Goal: Task Accomplishment & Management: Complete application form

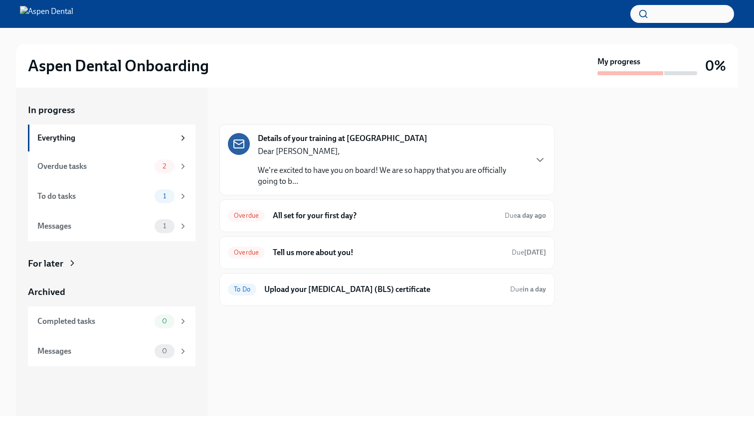
click at [399, 157] on p "Dear [PERSON_NAME]," at bounding box center [392, 151] width 268 height 11
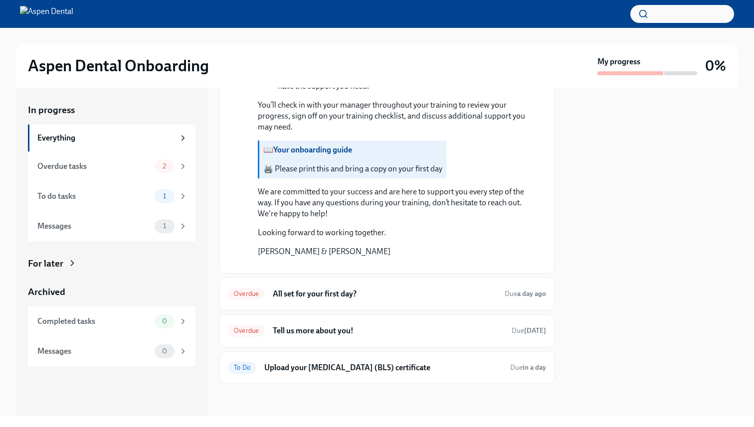
scroll to position [831, 0]
click at [319, 155] on strong "Your onboarding guide" at bounding box center [312, 149] width 79 height 9
click at [326, 265] on button "Zoom image" at bounding box center [394, 265] width 272 height 0
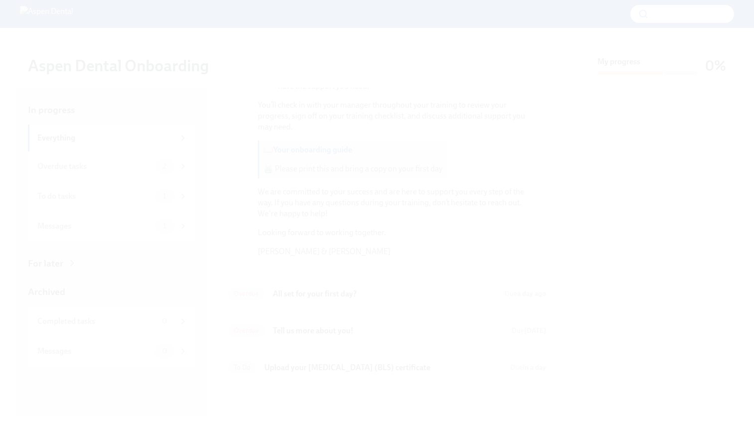
click at [393, 41] on button "Unzoom image" at bounding box center [377, 213] width 754 height 427
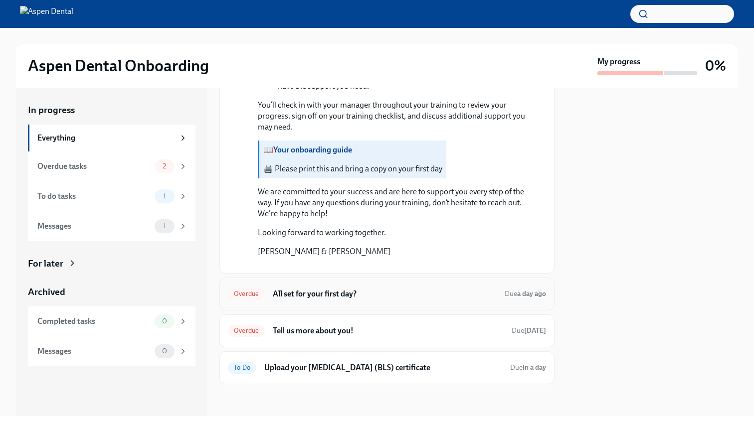
click at [331, 295] on h6 "All set for your first day?" at bounding box center [385, 294] width 224 height 11
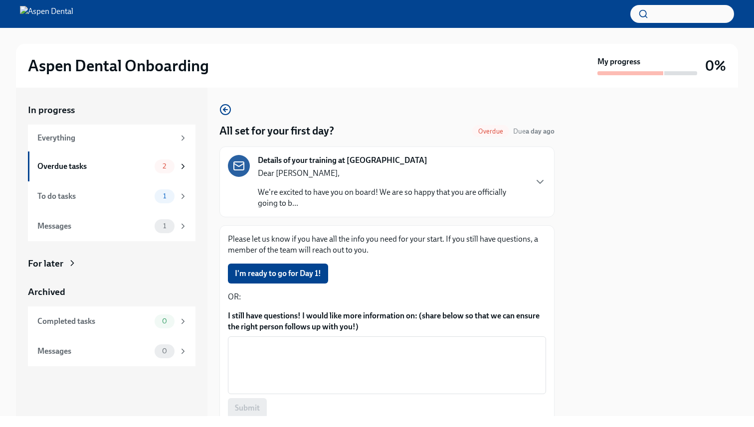
click at [477, 179] on p "Dear [PERSON_NAME]," at bounding box center [392, 173] width 268 height 11
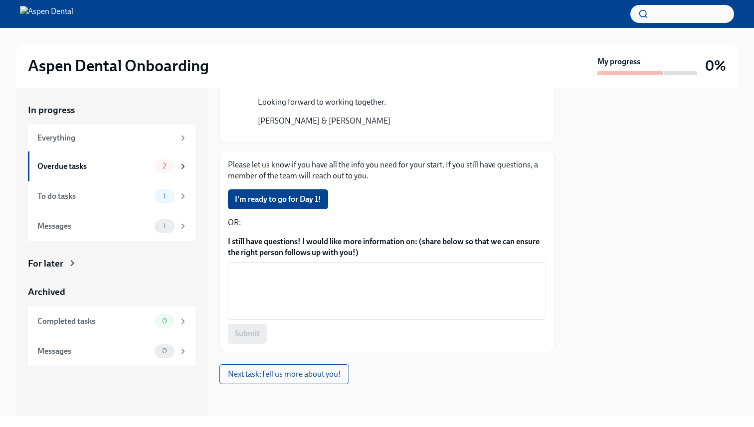
scroll to position [1134, 0]
click at [313, 200] on span "I'm ready to go for Day 1!" at bounding box center [278, 199] width 86 height 10
click at [133, 202] on div "To do tasks" at bounding box center [93, 196] width 113 height 11
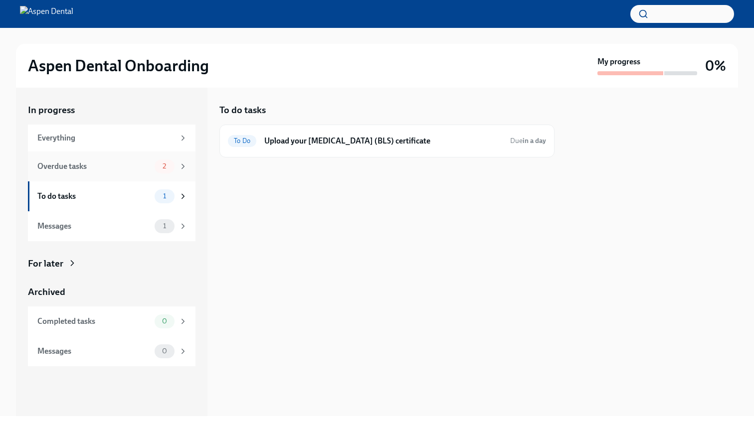
click at [170, 174] on div "2" at bounding box center [171, 167] width 33 height 14
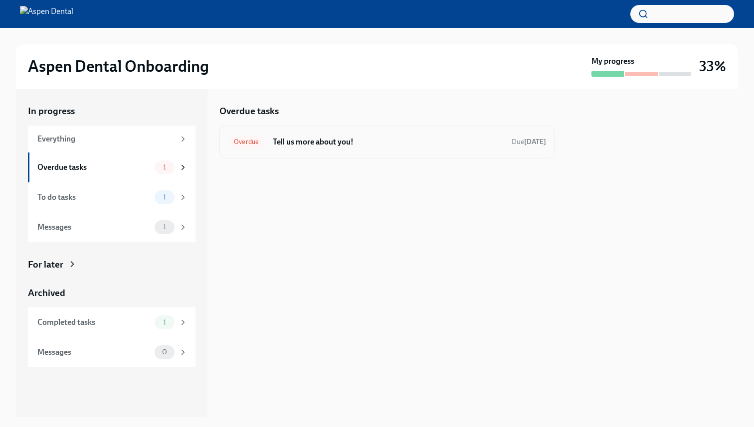
click at [331, 145] on h6 "Tell us more about you!" at bounding box center [388, 142] width 231 height 11
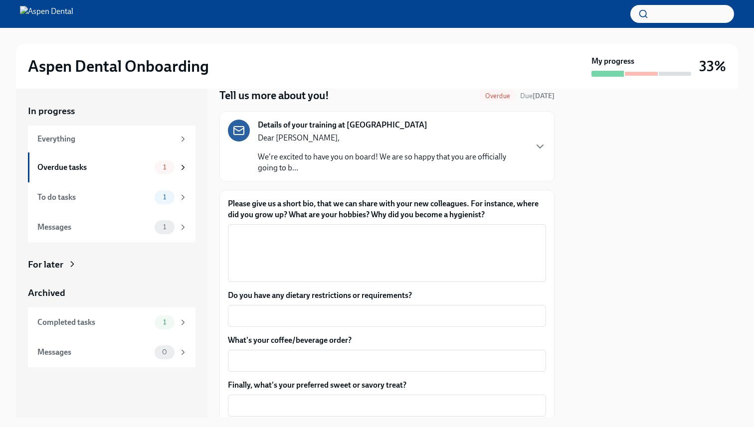
scroll to position [39, 0]
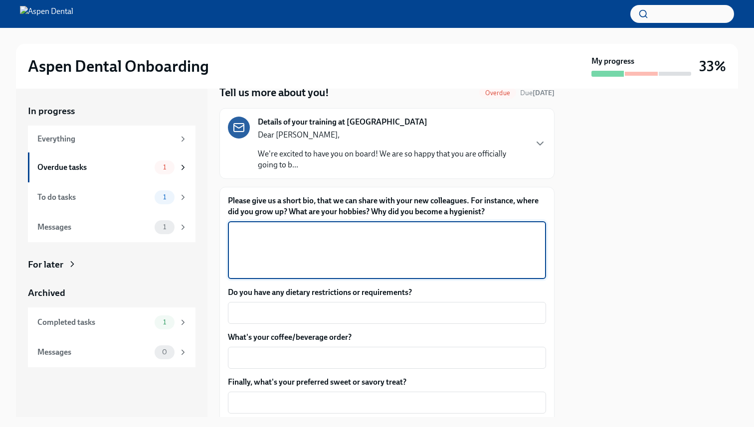
click at [293, 274] on textarea "Please give us a short bio, that we can share with your new colleagues. For ins…" at bounding box center [387, 250] width 306 height 48
paste textarea "I originally started my career as a cosmetologist right after high school, but …"
type textarea "I originally started my career as a cosmetologist right after high school, but …"
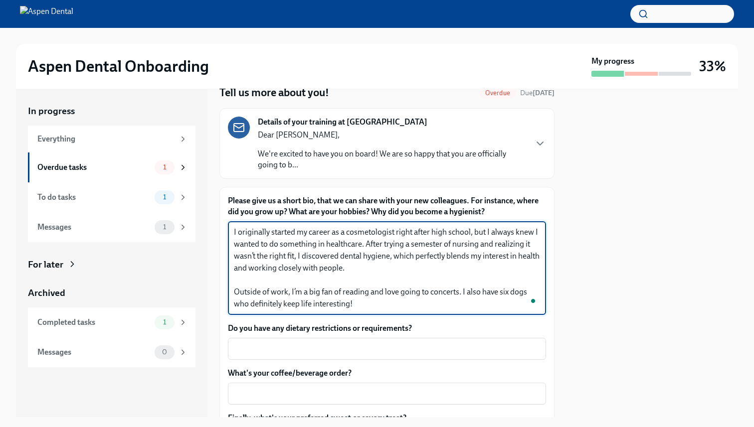
click at [474, 287] on textarea "I originally started my career as a cosmetologist right after high school, but …" at bounding box center [387, 268] width 306 height 84
click at [411, 310] on textarea "I originally started my career as a cosmetologist right after high school, but …" at bounding box center [387, 268] width 306 height 84
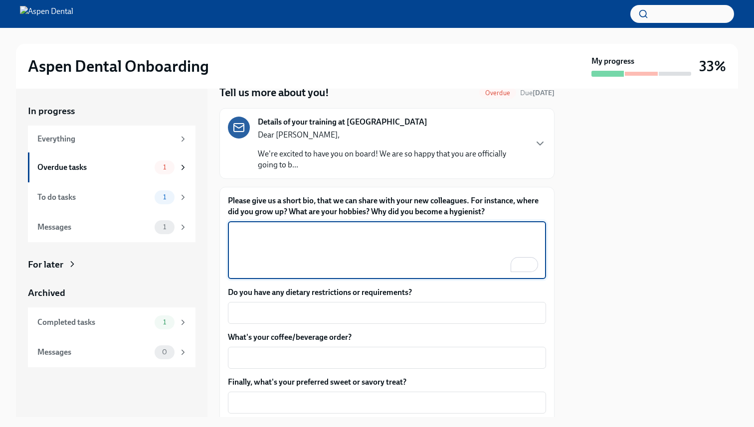
paste textarea "I originally started my career as a cosmetologist right after high school, but …"
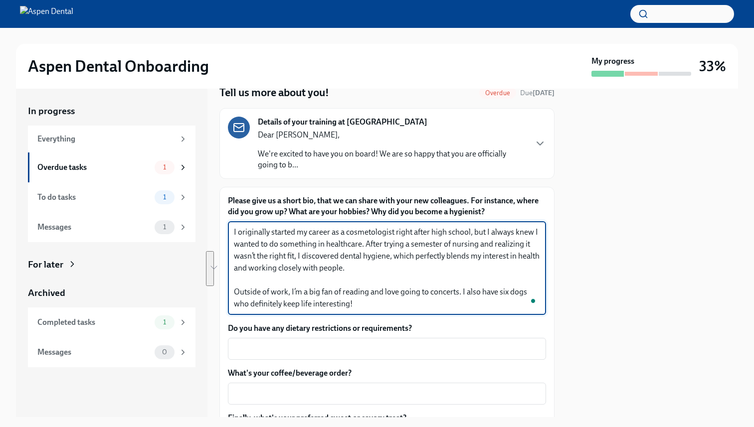
drag, startPoint x: 436, startPoint y: 271, endPoint x: 496, endPoint y: 296, distance: 64.4
click at [496, 296] on textarea "I originally started my career as a cosmetologist right after high school, but …" at bounding box center [387, 268] width 306 height 84
drag, startPoint x: 436, startPoint y: 270, endPoint x: 500, endPoint y: 301, distance: 70.9
click at [500, 301] on textarea "I originally started my career as a cosmetologist right after high school, but …" at bounding box center [387, 268] width 306 height 84
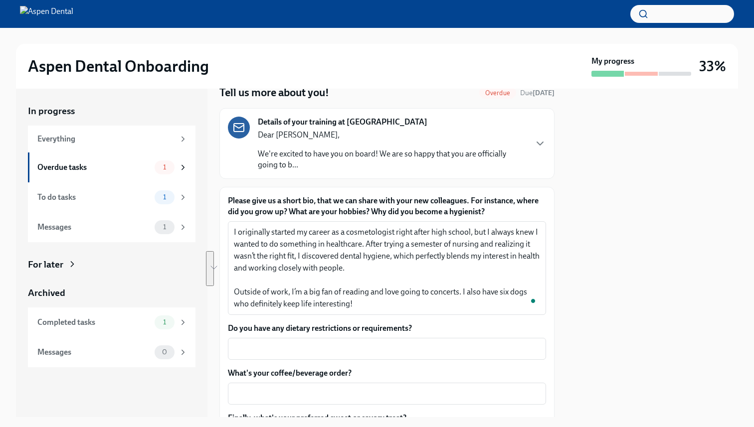
click at [501, 57] on div "Aspen Dental Onboarding" at bounding box center [307, 66] width 559 height 20
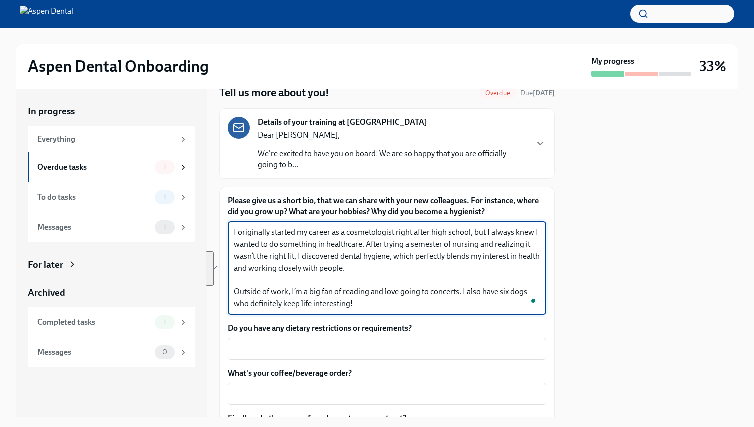
drag, startPoint x: 438, startPoint y: 270, endPoint x: 496, endPoint y: 292, distance: 61.2
click at [496, 292] on textarea "I originally started my career as a cosmetologist right after high school, but …" at bounding box center [387, 268] width 306 height 84
paste textarea "—a field that allows me to care for people’s health while also helping them fee…"
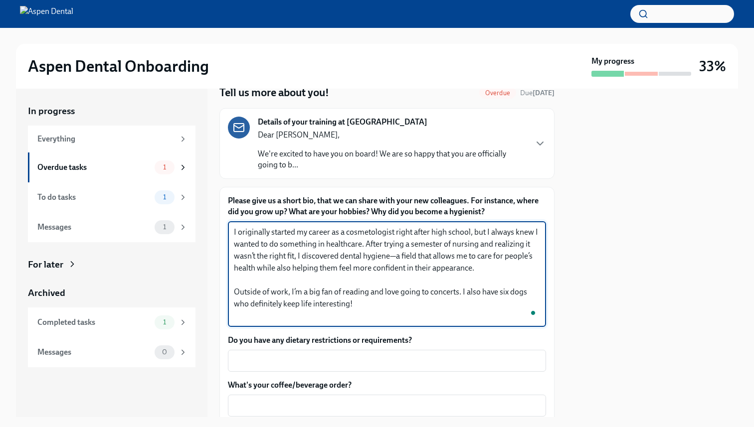
click at [507, 282] on textarea "I originally started my career as a cosmetologist right after high school, but …" at bounding box center [387, 274] width 306 height 96
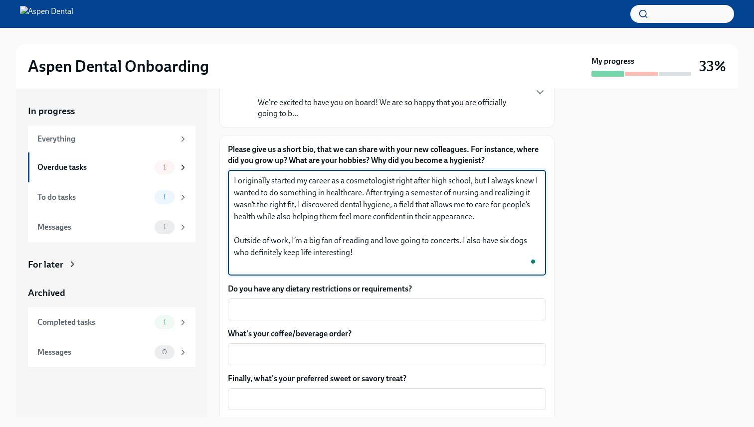
scroll to position [91, 0]
click at [327, 270] on textarea "I originally started my career as a cosmetologist right after high school, but …" at bounding box center [387, 222] width 306 height 96
click at [377, 270] on textarea "I originally started my career as a cosmetologist right after high school, but …" at bounding box center [387, 222] width 306 height 96
click at [281, 270] on textarea "I originally started my career as a cosmetologist right after high school, but …" at bounding box center [387, 222] width 306 height 96
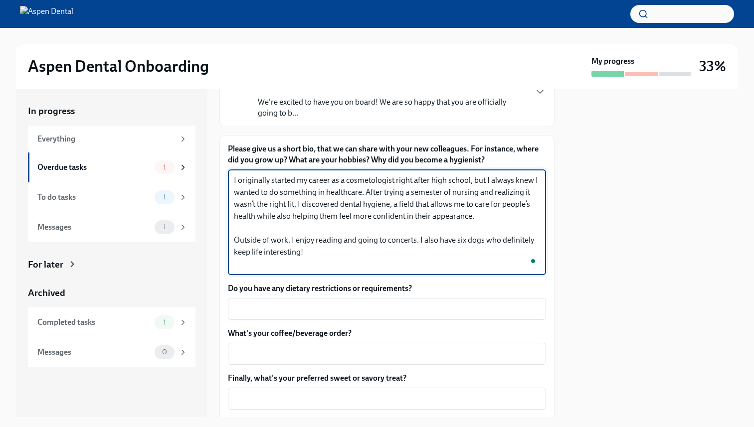
click at [281, 270] on textarea "I originally started my career as a cosmetologist right after high school, but …" at bounding box center [387, 222] width 306 height 96
paste textarea "I love reading, going to concerts, and spending time with my six dogs"
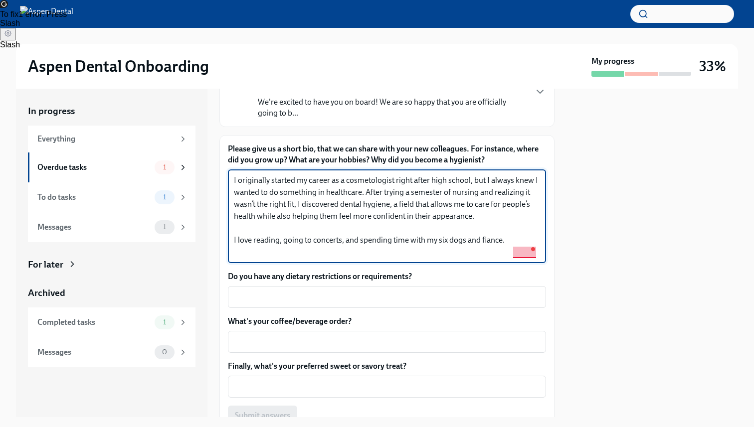
click at [522, 258] on textarea "I originally started my career as a cosmetologist right after high school, but …" at bounding box center [387, 216] width 306 height 84
click at [524, 258] on textarea "I originally started my career as a cosmetologist right after high school, but …" at bounding box center [387, 216] width 306 height 84
type textarea "I originally started my career as a cosmetologist right after high school, but …"
click at [653, 241] on div at bounding box center [652, 253] width 172 height 329
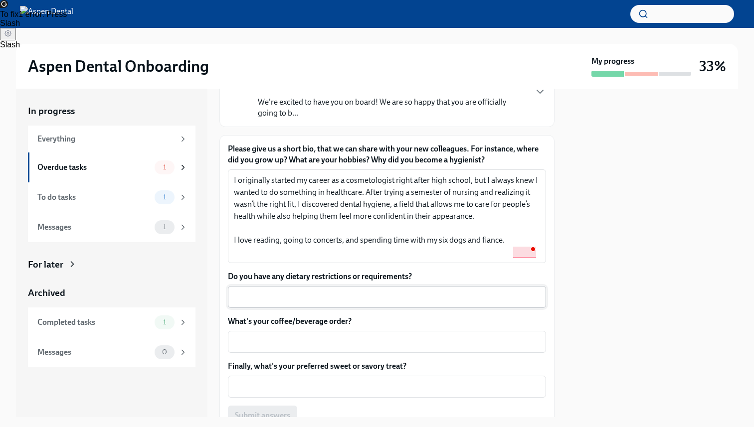
click at [434, 303] on textarea "Do you have any dietary restrictions or requirements?" at bounding box center [387, 297] width 306 height 12
drag, startPoint x: 694, startPoint y: 267, endPoint x: 583, endPoint y: 267, distance: 111.2
click at [583, 267] on div "Aspen Dental Onboarding My progress 33% In progress Everything Overdue tasks 1 …" at bounding box center [377, 222] width 754 height 389
click at [523, 258] on textarea "I originally started my career as a cosmetologist right after high school, but …" at bounding box center [387, 216] width 306 height 84
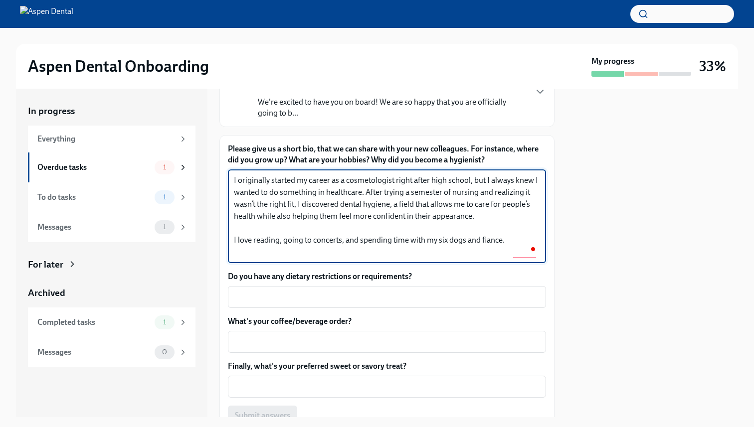
click at [524, 258] on textarea "I originally started my career as a cosmetologist right after high school, but …" at bounding box center [387, 216] width 306 height 84
click at [651, 253] on div at bounding box center [652, 253] width 172 height 329
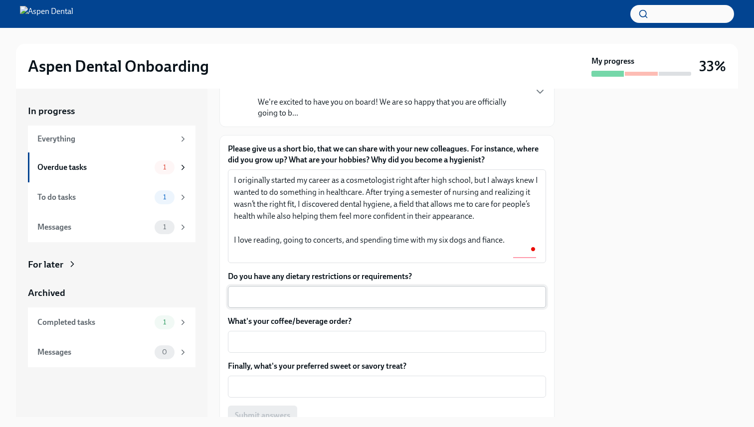
click at [413, 308] on div "x ​" at bounding box center [387, 297] width 318 height 22
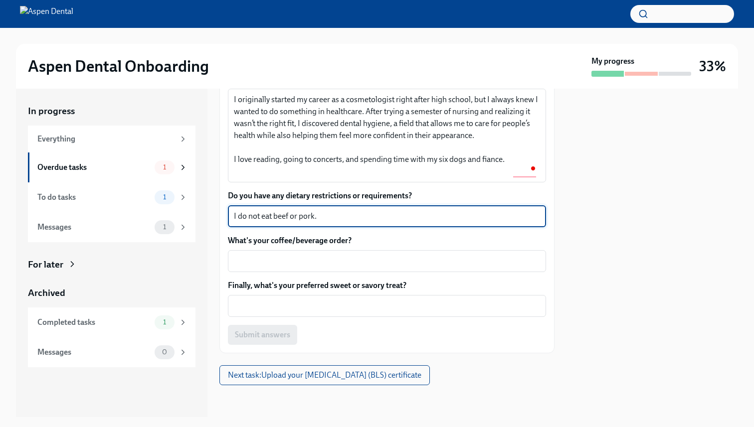
scroll to position [199, 0]
type textarea "I do not eat beef or pork."
click at [420, 306] on textarea "Finally, what's your preferred sweet or savory treat?" at bounding box center [387, 306] width 306 height 12
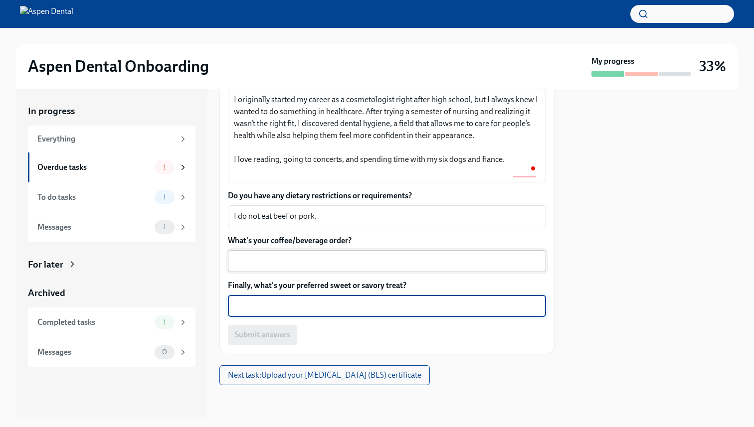
click at [293, 264] on textarea "What's your coffee/beverage order?" at bounding box center [387, 261] width 306 height 12
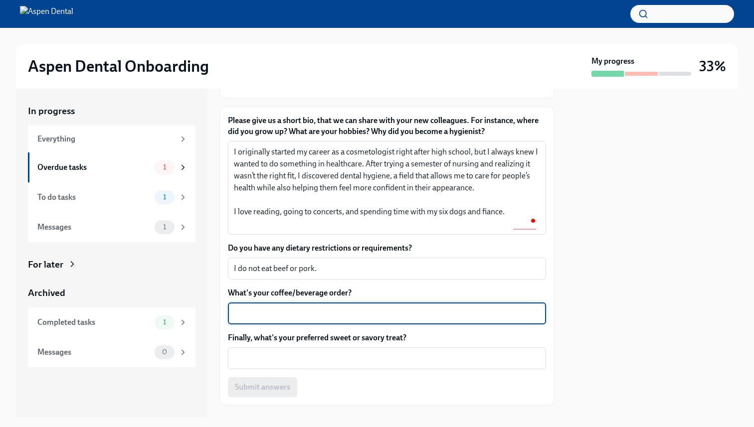
scroll to position [0, 0]
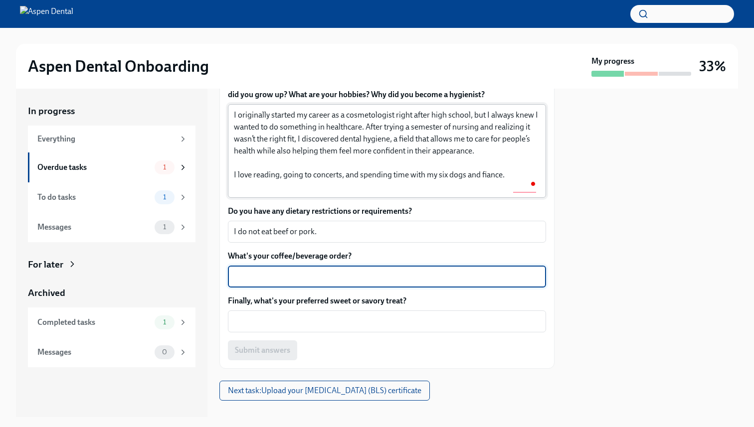
click at [365, 156] on textarea "I originally started my career as a cosmetologist right after high school, but …" at bounding box center [387, 151] width 306 height 84
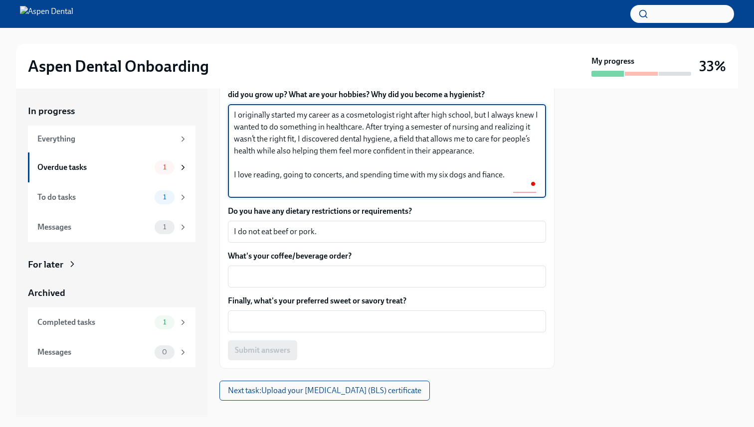
click at [365, 156] on textarea "I originally started my career as a cosmetologist right after high school, but …" at bounding box center [387, 151] width 306 height 84
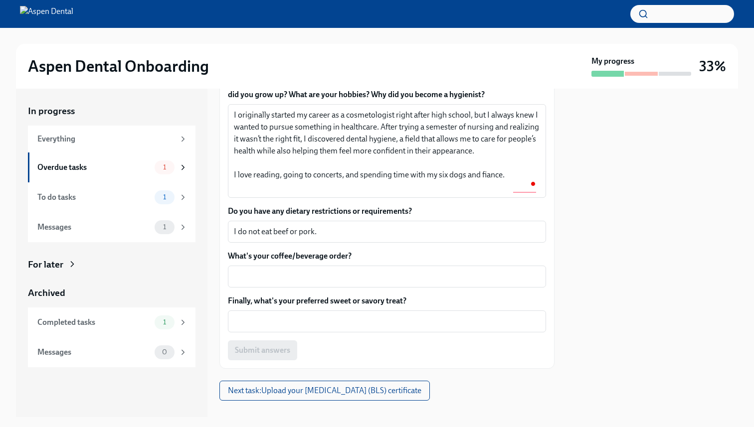
click at [625, 187] on div at bounding box center [652, 253] width 172 height 329
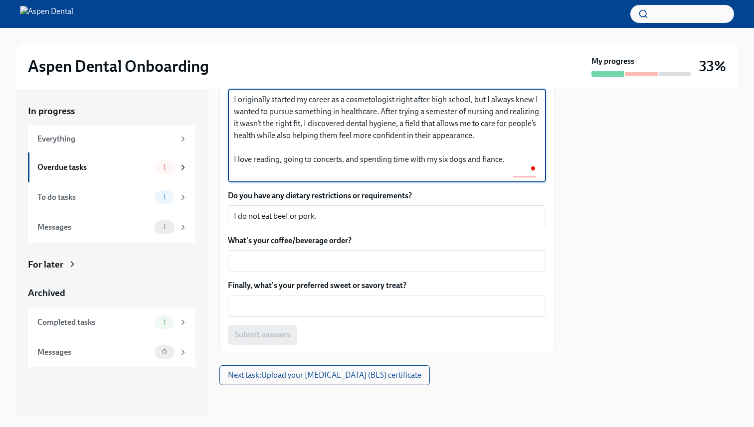
click at [485, 123] on textarea "I originally started my career as a cosmetologist right after high school, but …" at bounding box center [387, 136] width 306 height 84
click at [417, 137] on textarea "I originally started my career as a cosmetologist right after high school, but …" at bounding box center [387, 136] width 306 height 84
click at [241, 146] on textarea "I originally started my career as a cosmetologist right after high school, but …" at bounding box center [387, 136] width 306 height 84
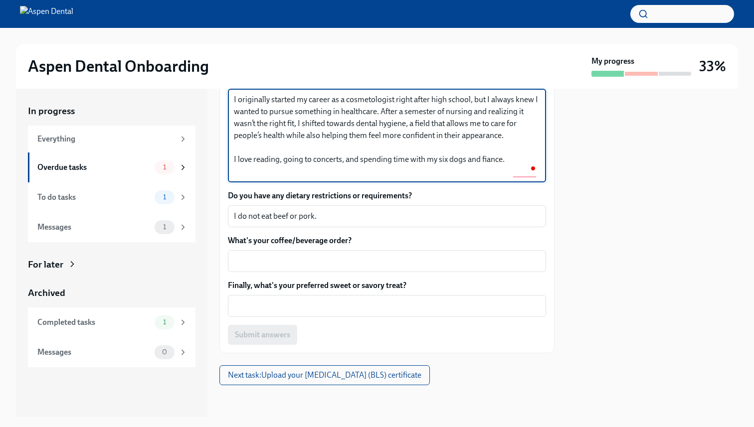
click at [241, 146] on textarea "I originally started my career as a cosmetologist right after high school, but …" at bounding box center [387, 136] width 306 height 84
drag, startPoint x: 521, startPoint y: 136, endPoint x: 254, endPoint y: 145, distance: 266.9
click at [254, 145] on textarea "I originally started my career as a cosmetologist right after high school, but …" at bounding box center [387, 136] width 306 height 84
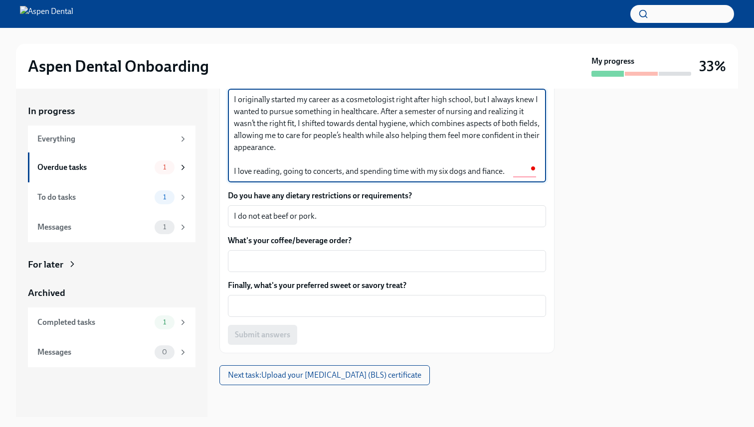
click at [515, 166] on textarea "I originally started my career as a cosmetologist right after high school, but …" at bounding box center [387, 136] width 306 height 84
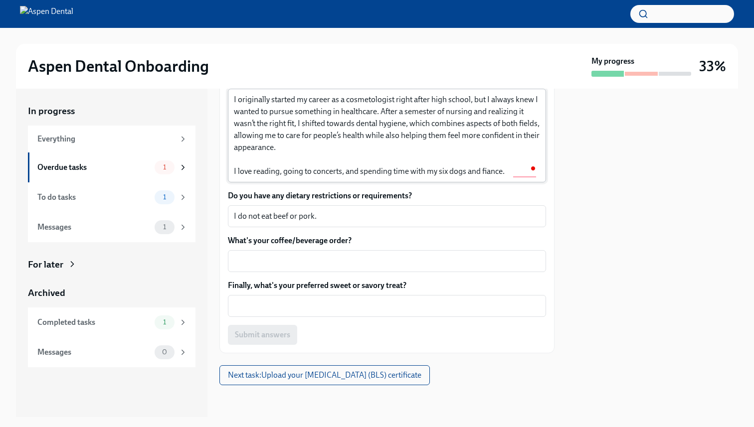
click at [233, 181] on div "I originally started my career as a cosmetologist right after high school, but …" at bounding box center [387, 136] width 318 height 94
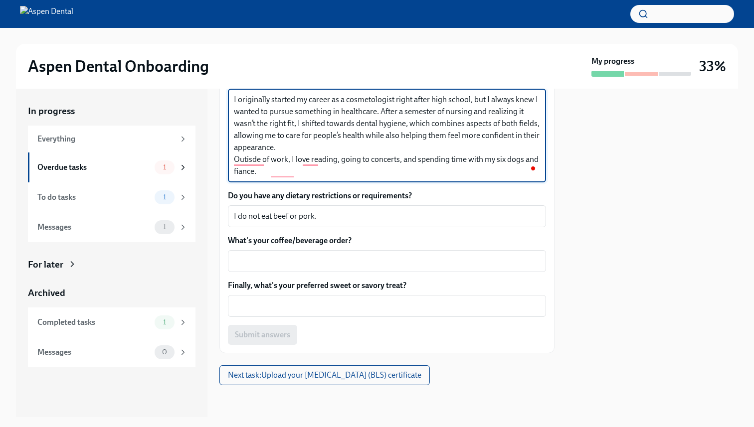
click at [341, 172] on textarea "I originally started my career as a cosmetologist right after high school, but …" at bounding box center [387, 136] width 306 height 84
click at [277, 182] on div "I originally started my career as a cosmetologist right after high school, but …" at bounding box center [387, 136] width 318 height 94
click at [284, 177] on textarea "I originally started my career as a cosmetologist right after high school, but …" at bounding box center [387, 136] width 306 height 84
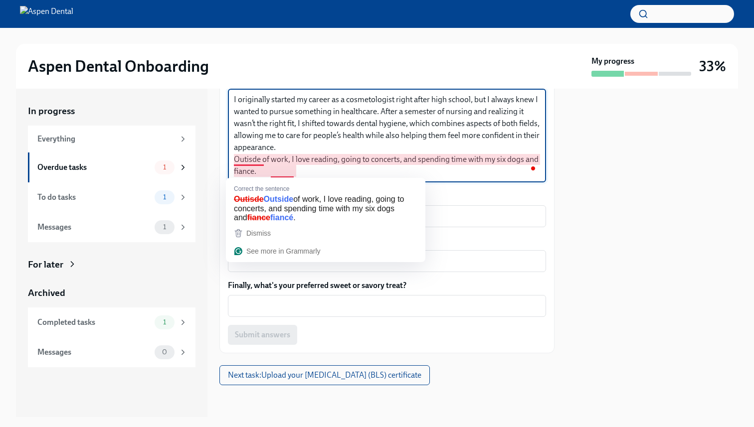
click at [247, 172] on textarea "I originally started my career as a cosmetologist right after high school, but …" at bounding box center [387, 136] width 306 height 84
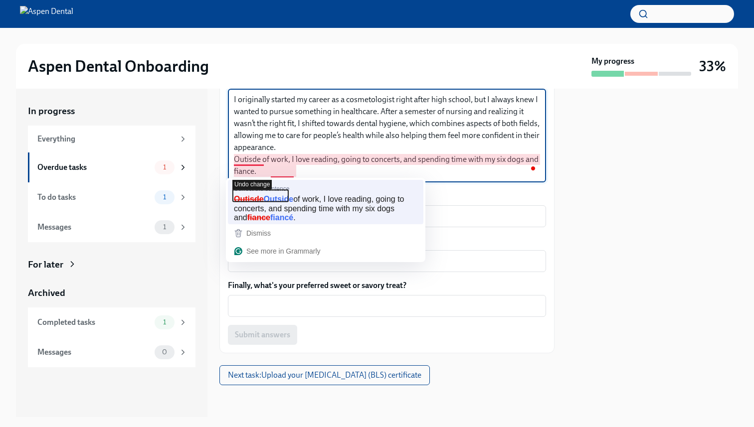
click at [270, 199] on icon "button" at bounding box center [261, 196] width 56 height 12
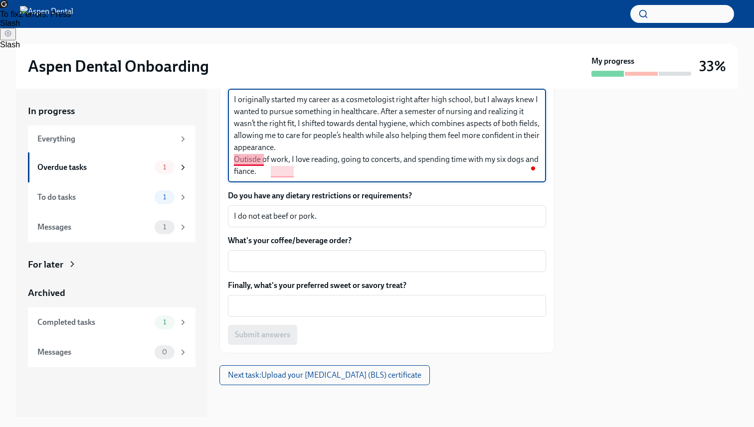
click at [243, 172] on textarea "I originally started my career as a cosmetologist right after high school, but …" at bounding box center [387, 136] width 306 height 84
click at [244, 173] on textarea "I originally started my career as a cosmetologist right after high school, but …" at bounding box center [387, 136] width 306 height 84
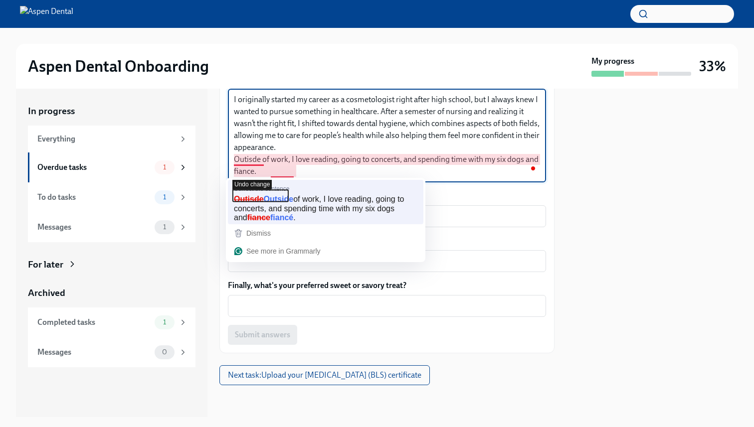
click at [254, 200] on icon "button" at bounding box center [261, 196] width 56 height 12
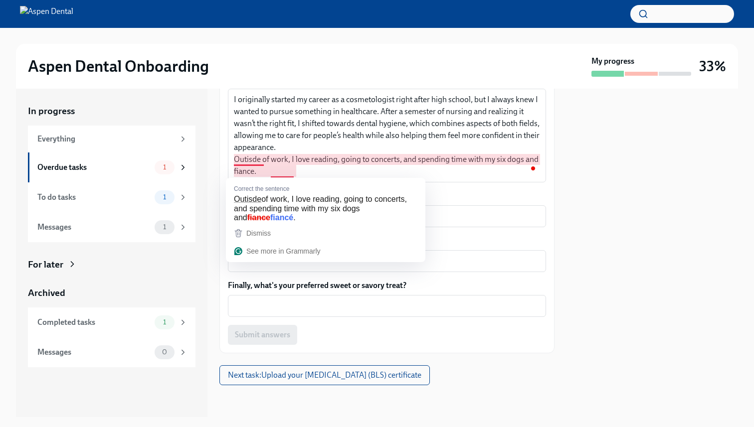
click at [564, 184] on div "In progress Everything Overdue tasks 1 To do tasks 1 Messages 1 For later Archi…" at bounding box center [377, 253] width 722 height 329
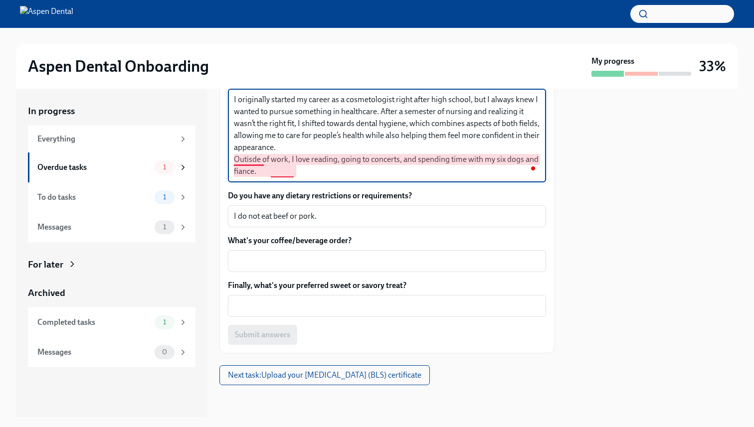
click at [250, 170] on textarea "I originally started my career as a cosmetologist right after high school, but …" at bounding box center [387, 136] width 306 height 84
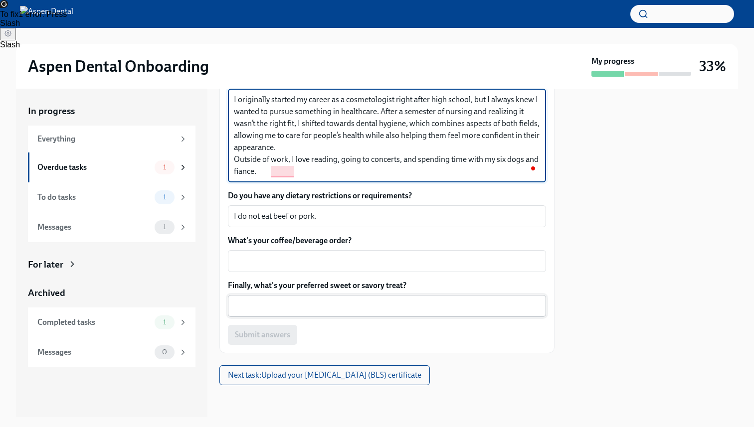
type textarea "I originally started my career as a cosmetologist right after high school, but …"
click at [290, 312] on textarea "Finally, what's your preferred sweet or savory treat?" at bounding box center [387, 306] width 306 height 12
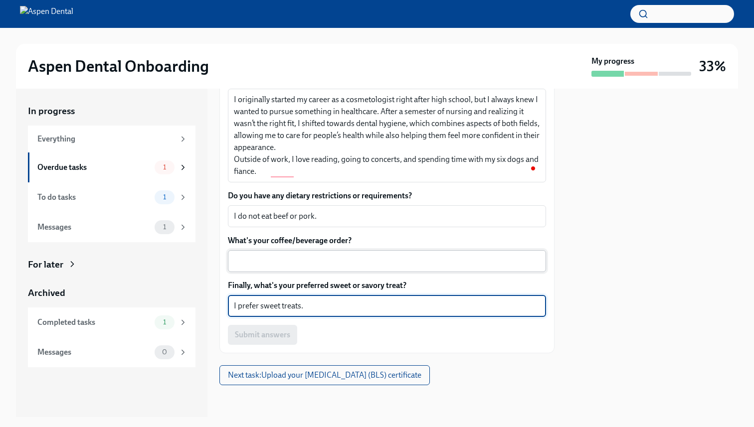
type textarea "I prefer sweet treats."
click at [295, 267] on textarea "What's your coffee/beverage order?" at bounding box center [387, 261] width 306 height 12
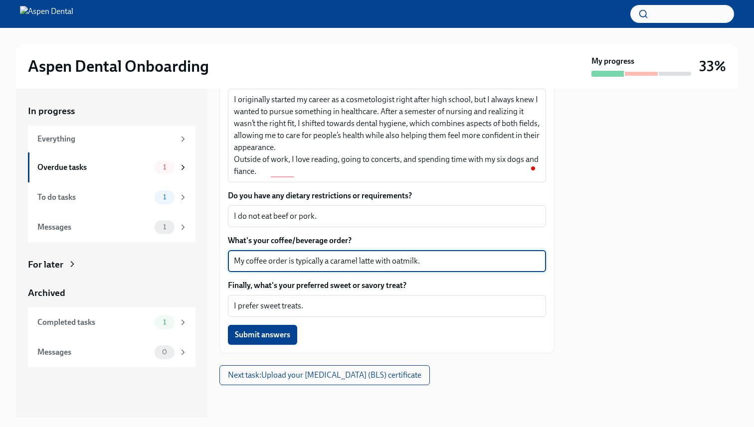
click at [434, 267] on textarea "My coffee order is typically a caramel latte with oatmilk." at bounding box center [387, 261] width 306 height 12
click at [424, 267] on textarea "My coffee order is typically a caramel latte with oatmilk." at bounding box center [387, 261] width 306 height 12
click at [425, 267] on textarea "My coffee order is typically a caramel latte with oatmilk." at bounding box center [387, 261] width 306 height 12
type textarea "My coffee order is typically a caramel latte with oat milk."
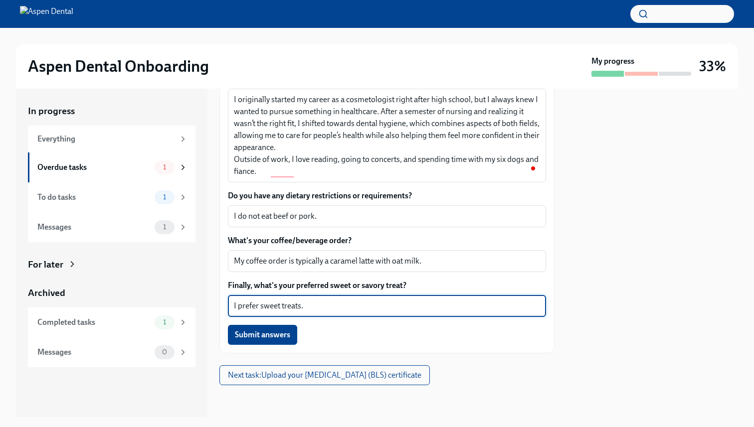
click at [260, 312] on textarea "I prefer sweet treats." at bounding box center [387, 306] width 306 height 12
click at [237, 312] on textarea "I prefer sweet treats." at bounding box center [387, 306] width 306 height 12
type textarea "I usually prefer sweet treats."
click at [679, 274] on div at bounding box center [652, 253] width 172 height 329
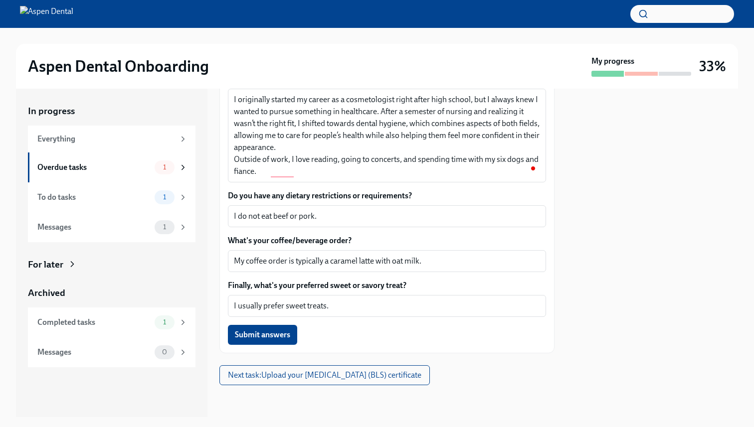
drag, startPoint x: 138, startPoint y: 198, endPoint x: 459, endPoint y: 5, distance: 375.0
click at [0, 0] on div "Aspen Dental Onboarding My progress 33% In progress Everything Overdue tasks 1 …" at bounding box center [377, 208] width 754 height 417
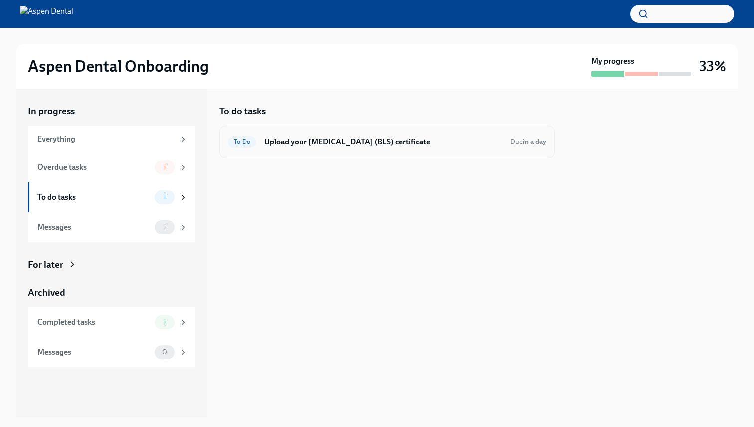
click at [380, 150] on div "To Do Upload your [MEDICAL_DATA] (BLS) certificate Due in a day" at bounding box center [387, 142] width 318 height 16
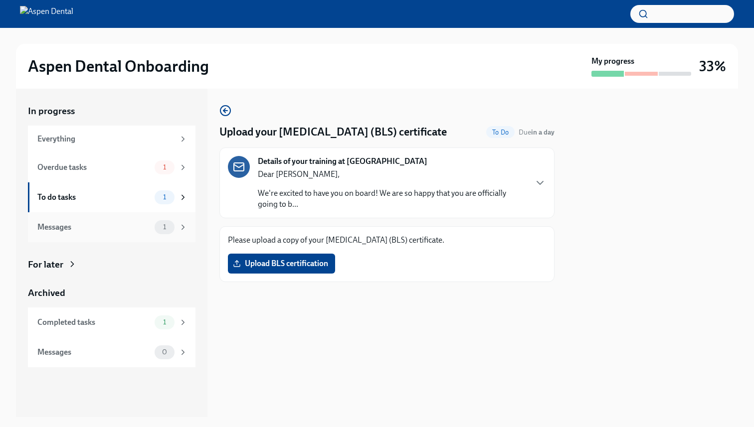
click at [117, 232] on div "Messages" at bounding box center [93, 227] width 113 height 11
